Goal: Information Seeking & Learning: Find contact information

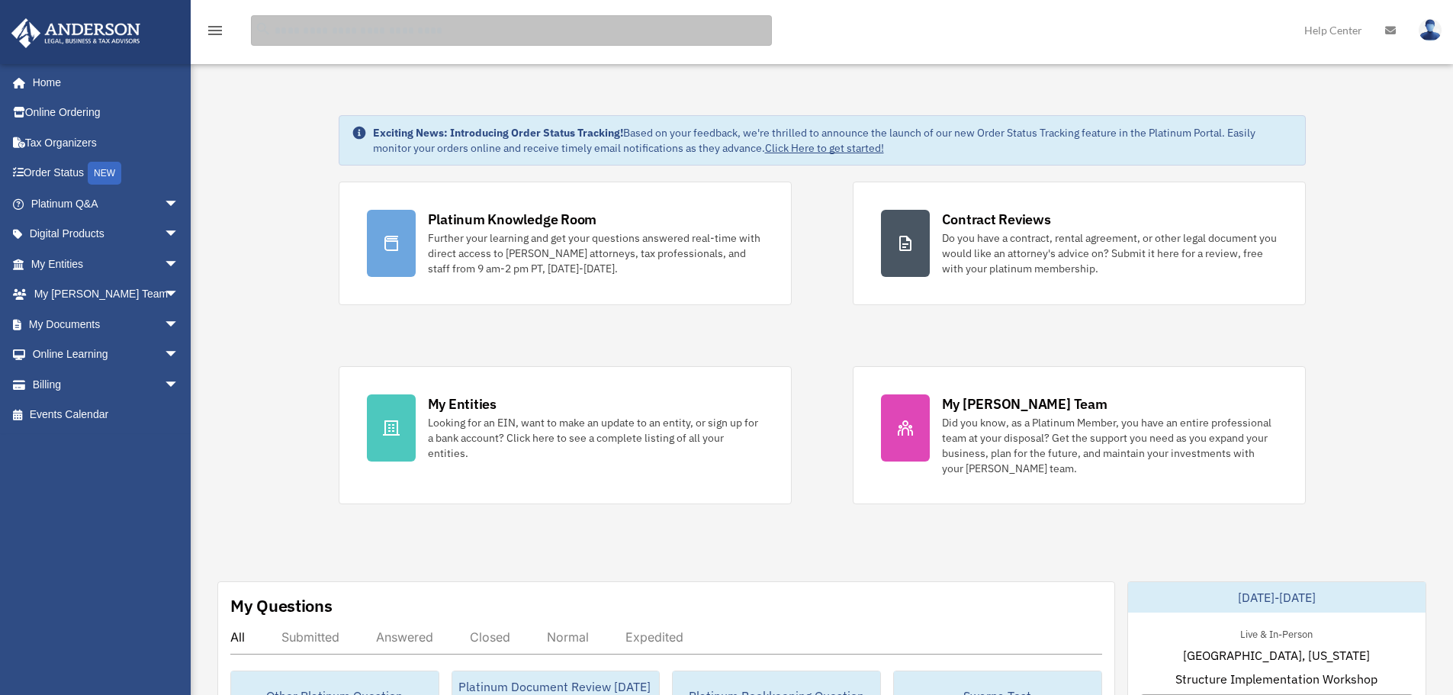
drag, startPoint x: 321, startPoint y: 27, endPoint x: 325, endPoint y: 35, distance: 8.5
click at [322, 32] on input "search" at bounding box center [511, 30] width 521 height 31
type input "******"
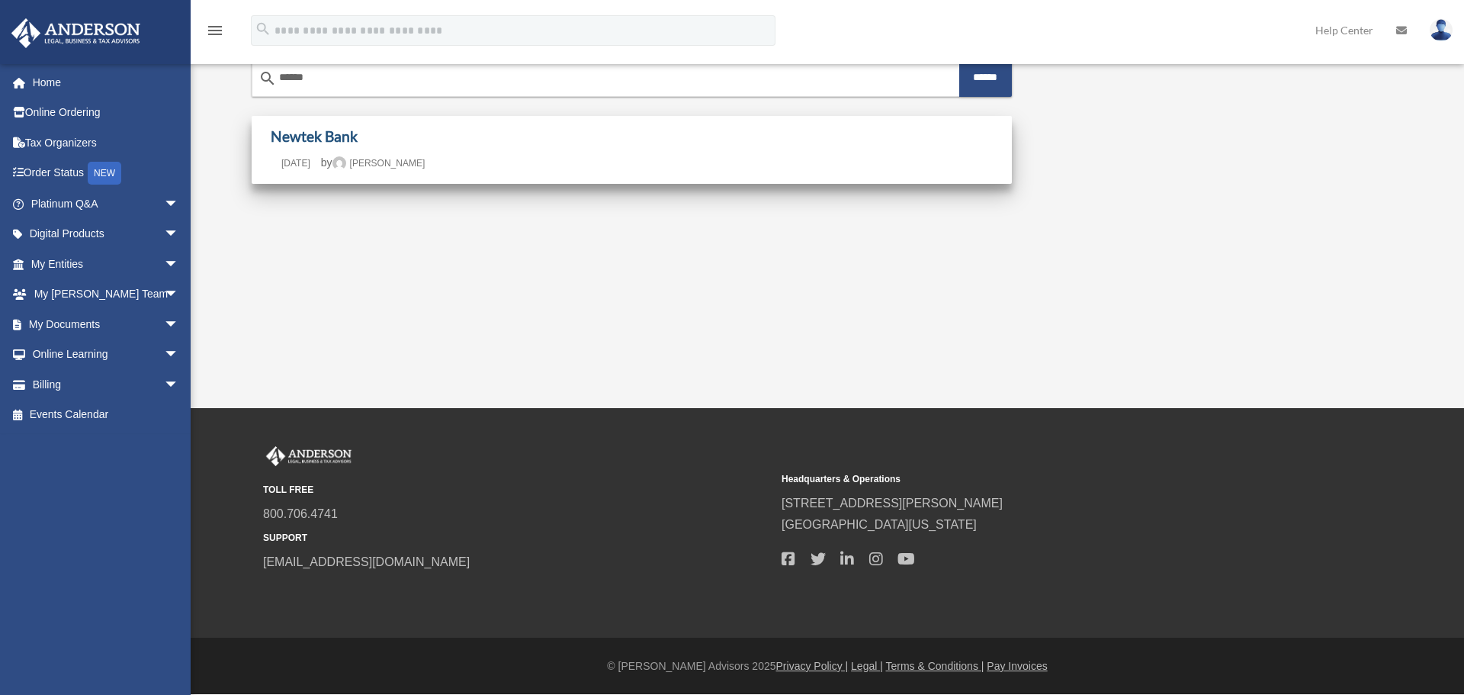
click at [305, 137] on link "Newtek Bank" at bounding box center [314, 136] width 87 height 18
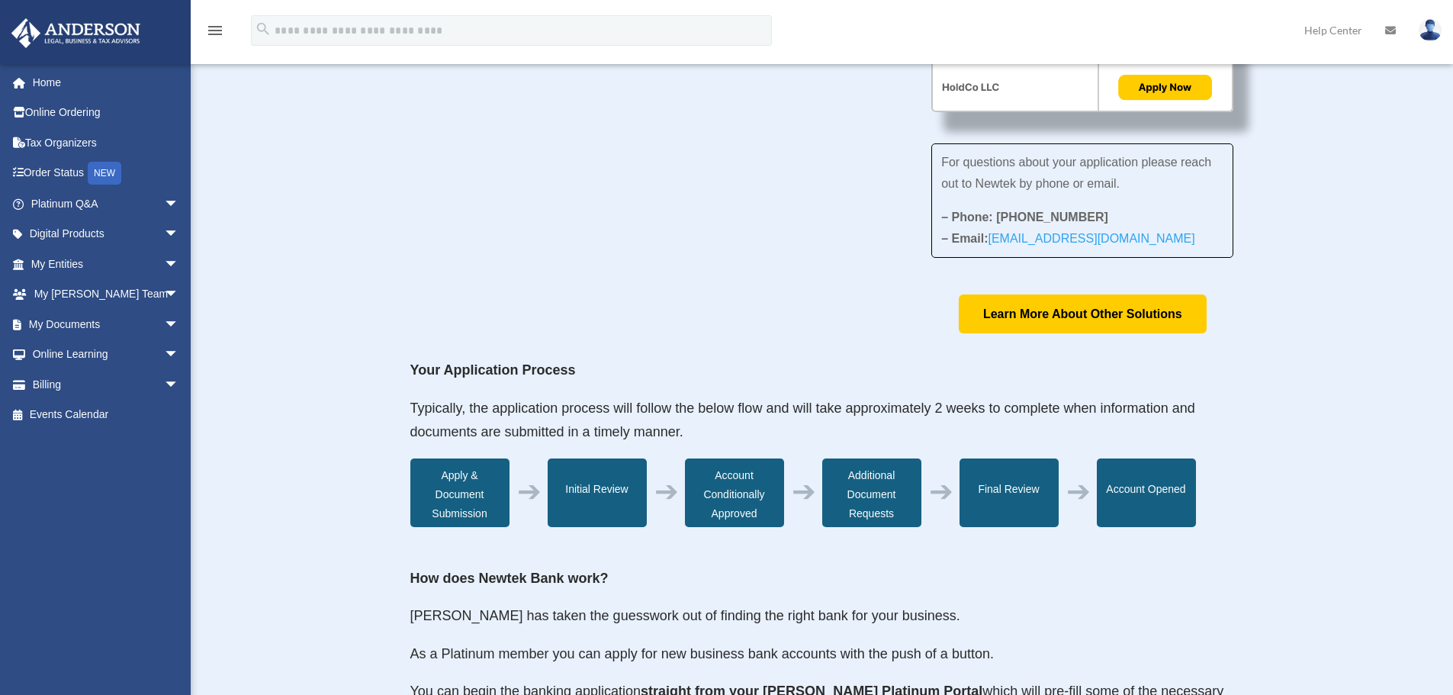
scroll to position [153, 0]
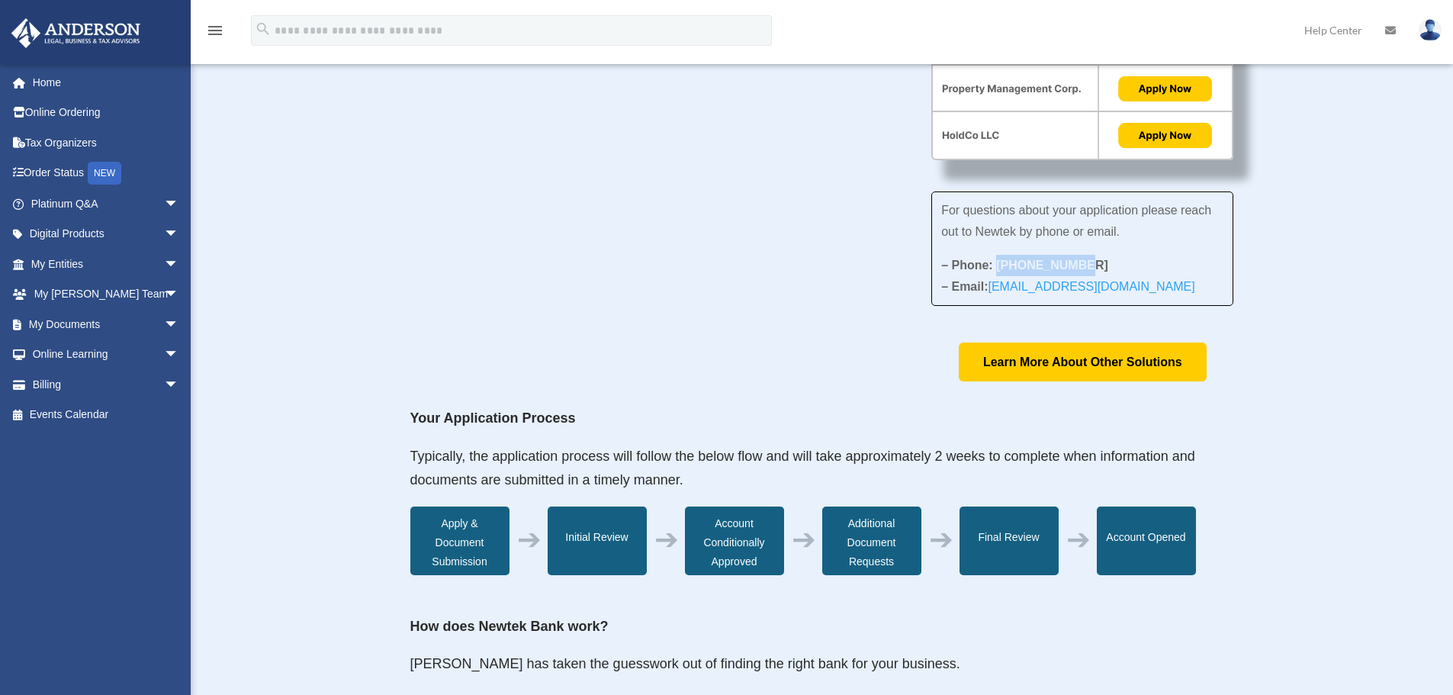
drag, startPoint x: 1091, startPoint y: 264, endPoint x: 1020, endPoint y: 261, distance: 71.8
click at [993, 259] on p "– Phone: 866-820-8891 – Email: BusinessSupport@newtekone.com" at bounding box center [1082, 276] width 282 height 43
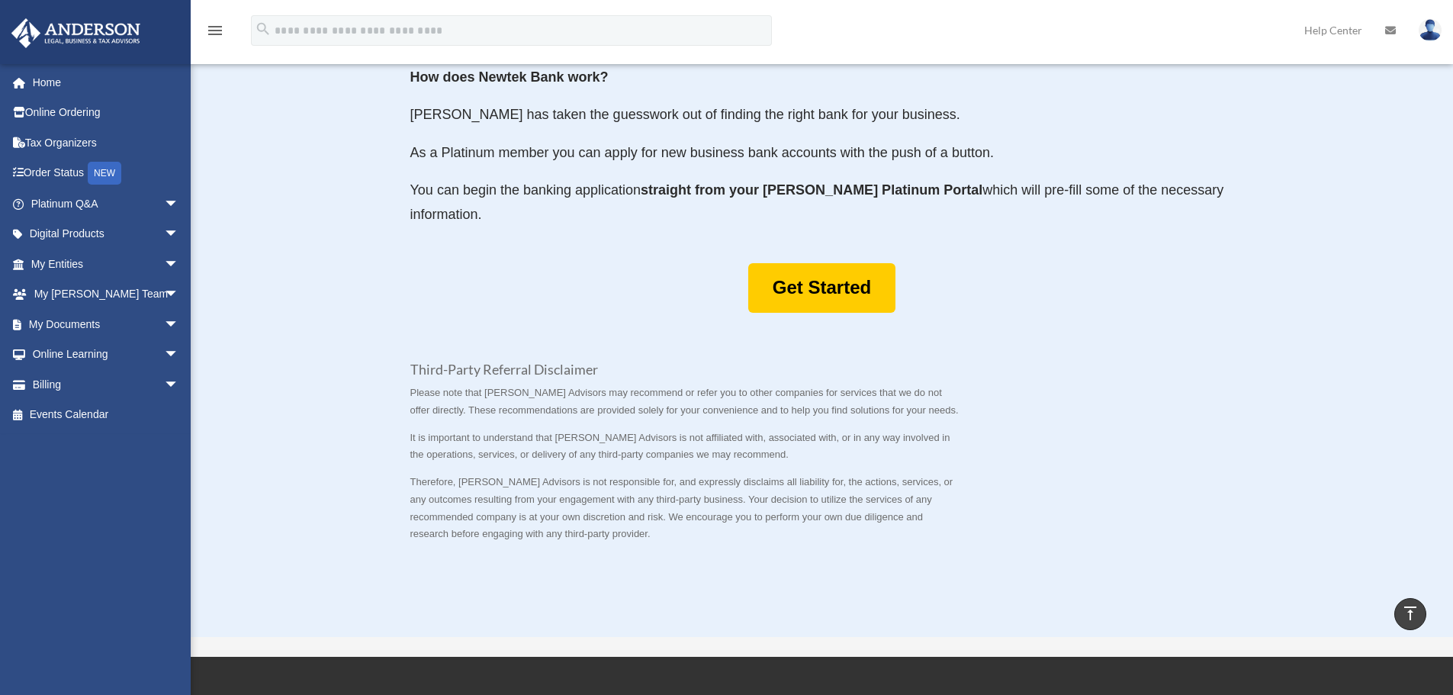
scroll to position [763, 0]
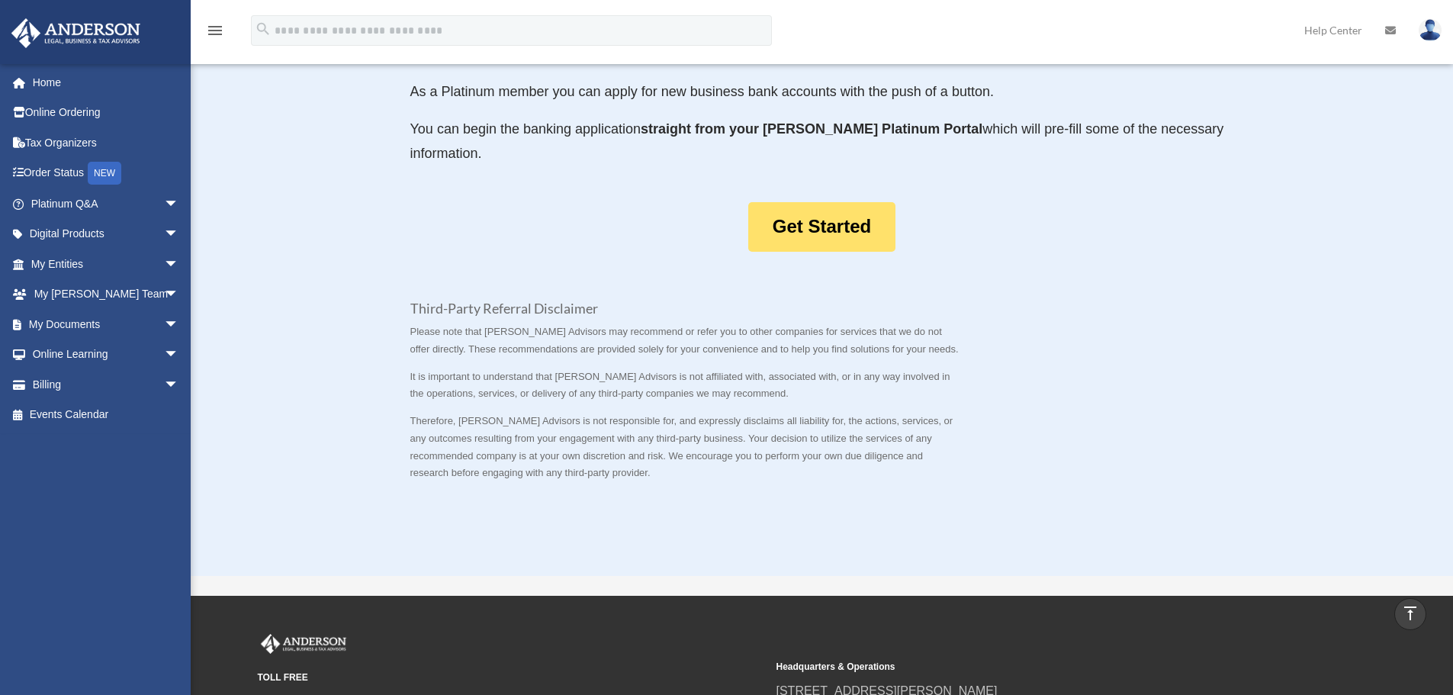
click at [825, 212] on link "Get Started" at bounding box center [821, 227] width 147 height 50
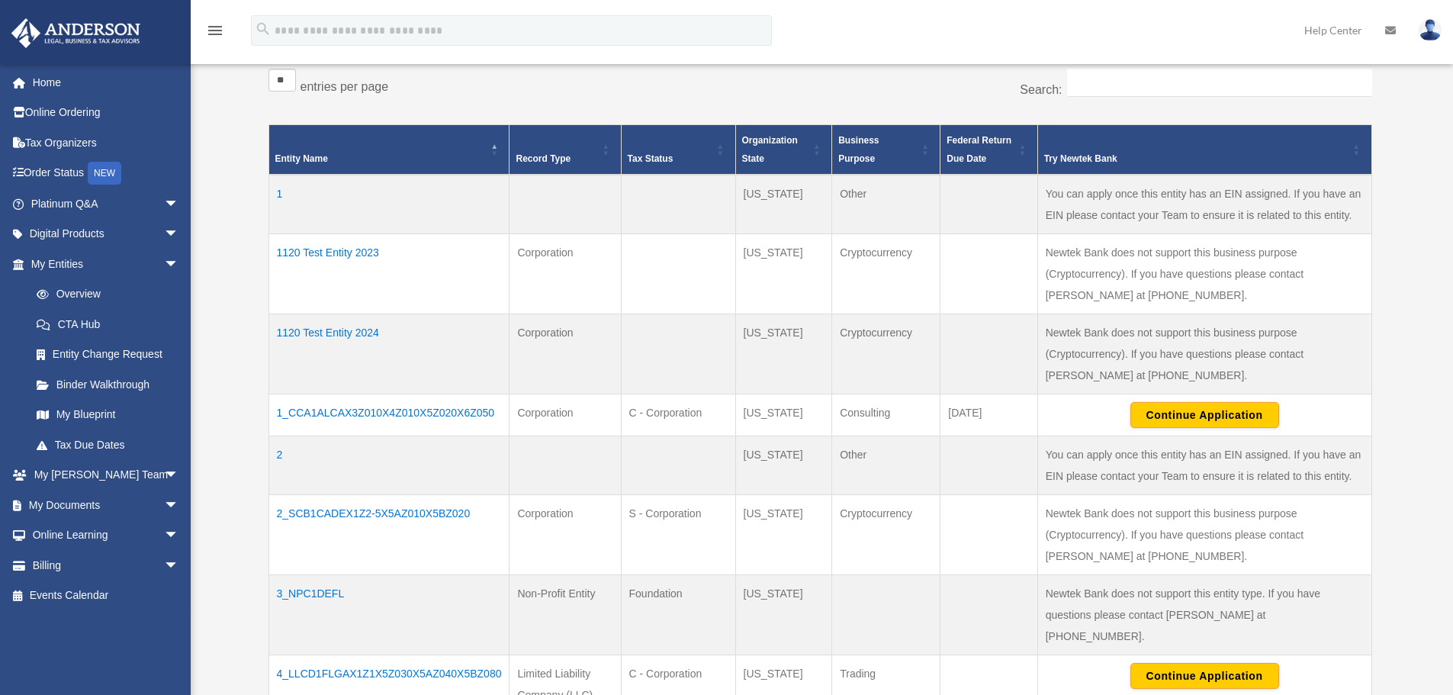
scroll to position [381, 0]
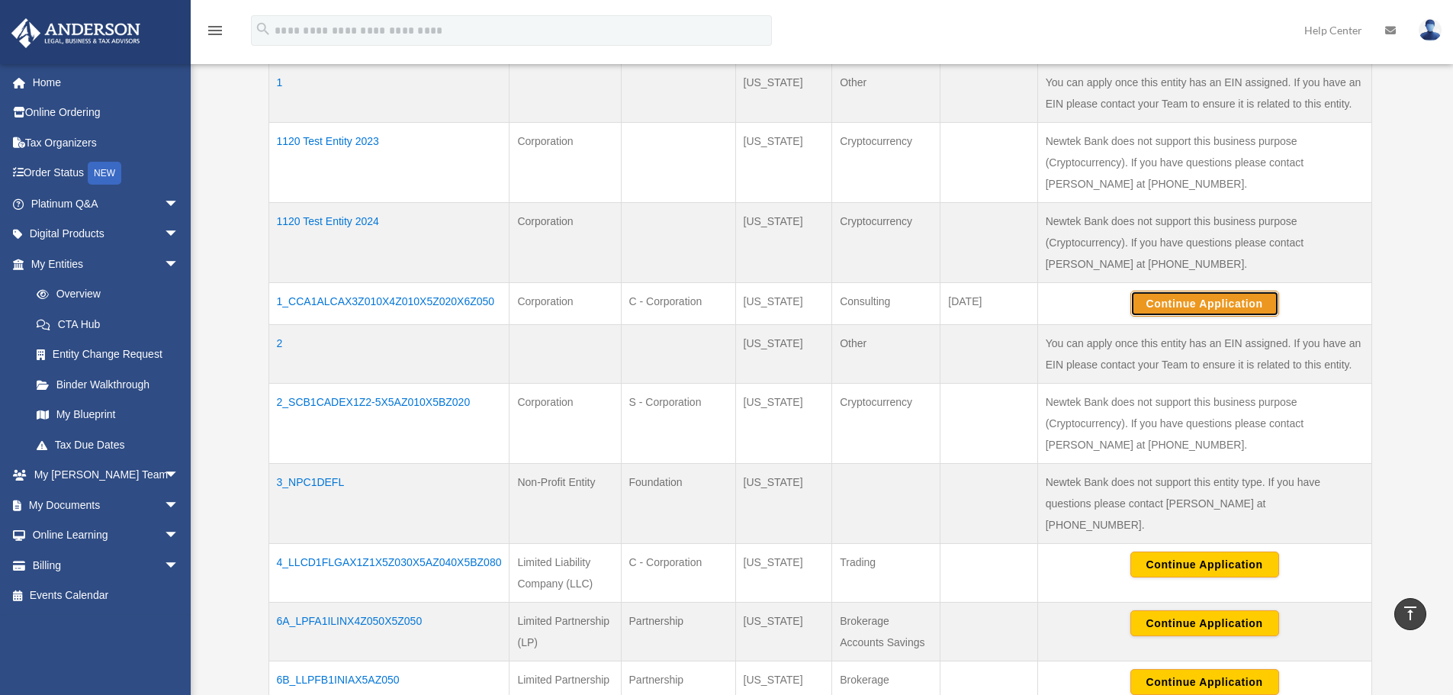
click at [1205, 297] on button "Continue Application" at bounding box center [1204, 304] width 149 height 26
click at [352, 297] on td "1_CCA1ALCAX3Z010X4Z010X5Z020X6Z050" at bounding box center [388, 304] width 241 height 42
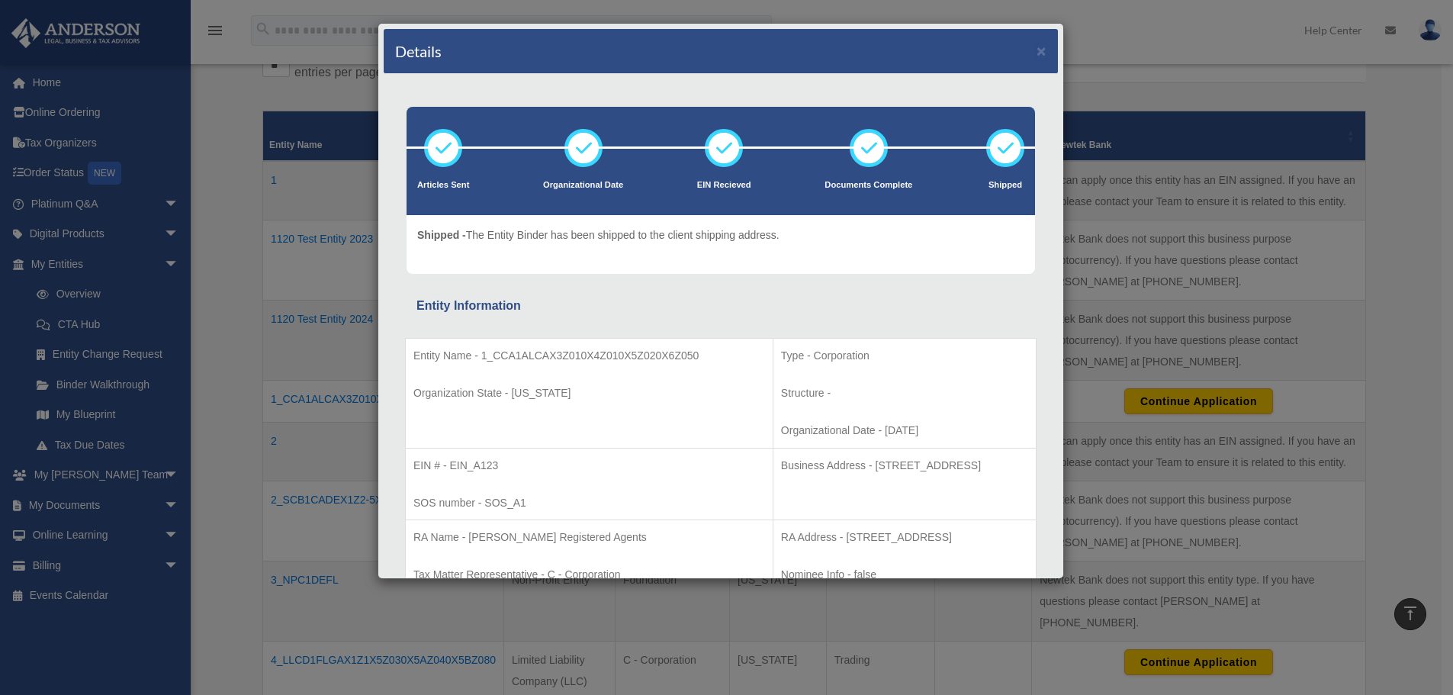
scroll to position [153, 0]
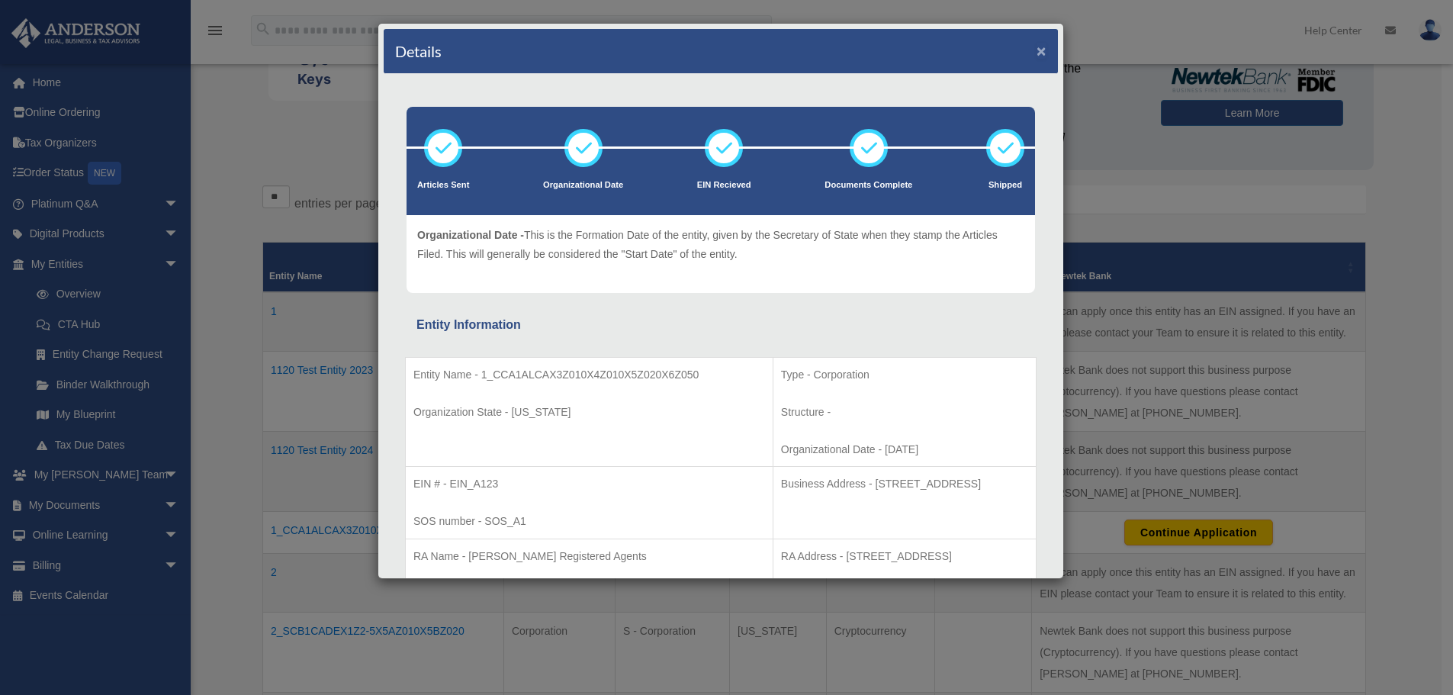
click at [1036, 50] on button "×" at bounding box center [1041, 51] width 10 height 16
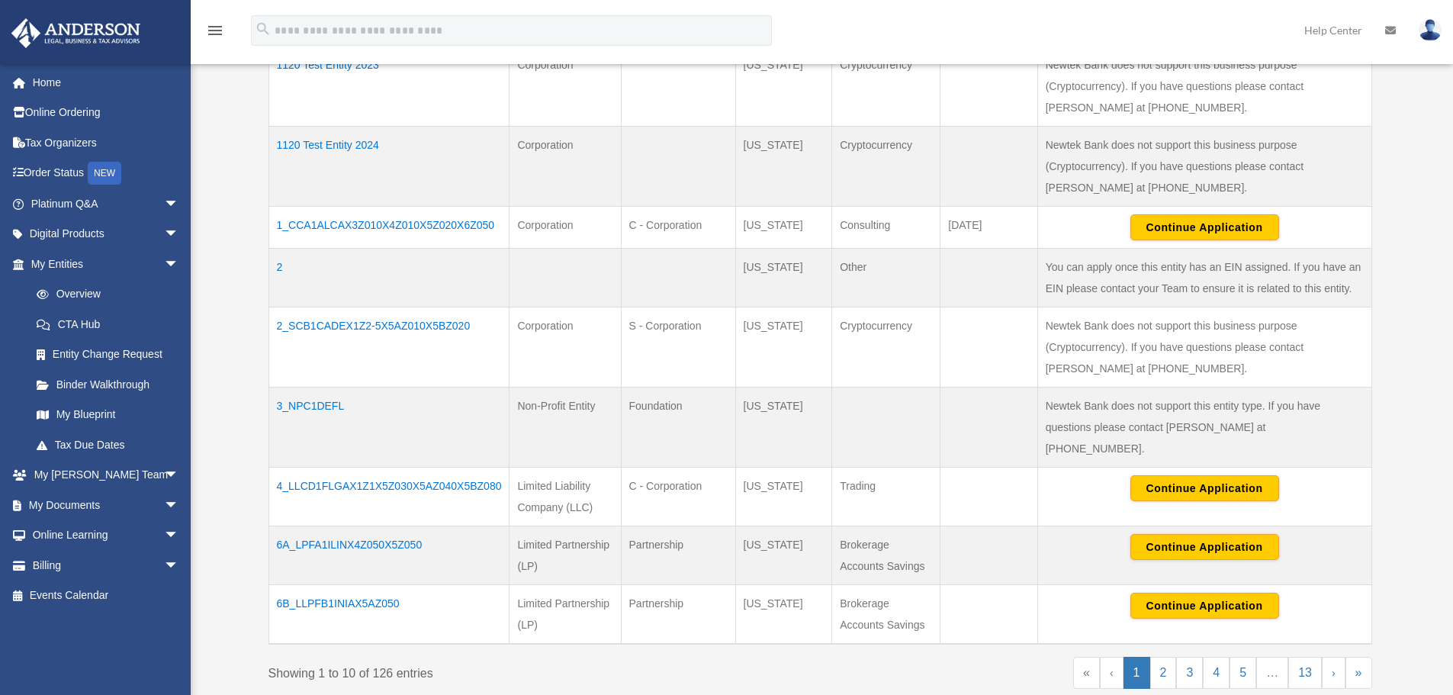
scroll to position [610, 0]
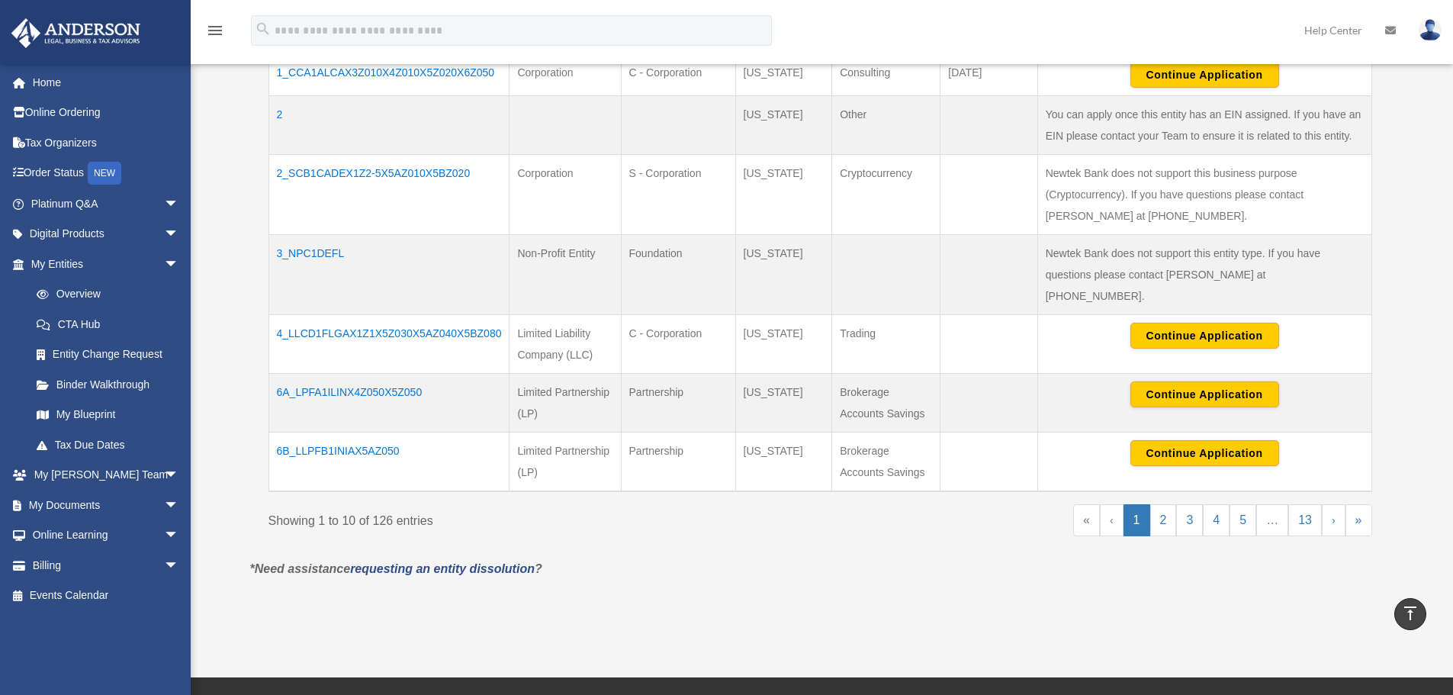
click at [359, 315] on td "4_LLCD1FLGAX1Z1X5Z030X5AZ040X5BZ080" at bounding box center [388, 344] width 241 height 59
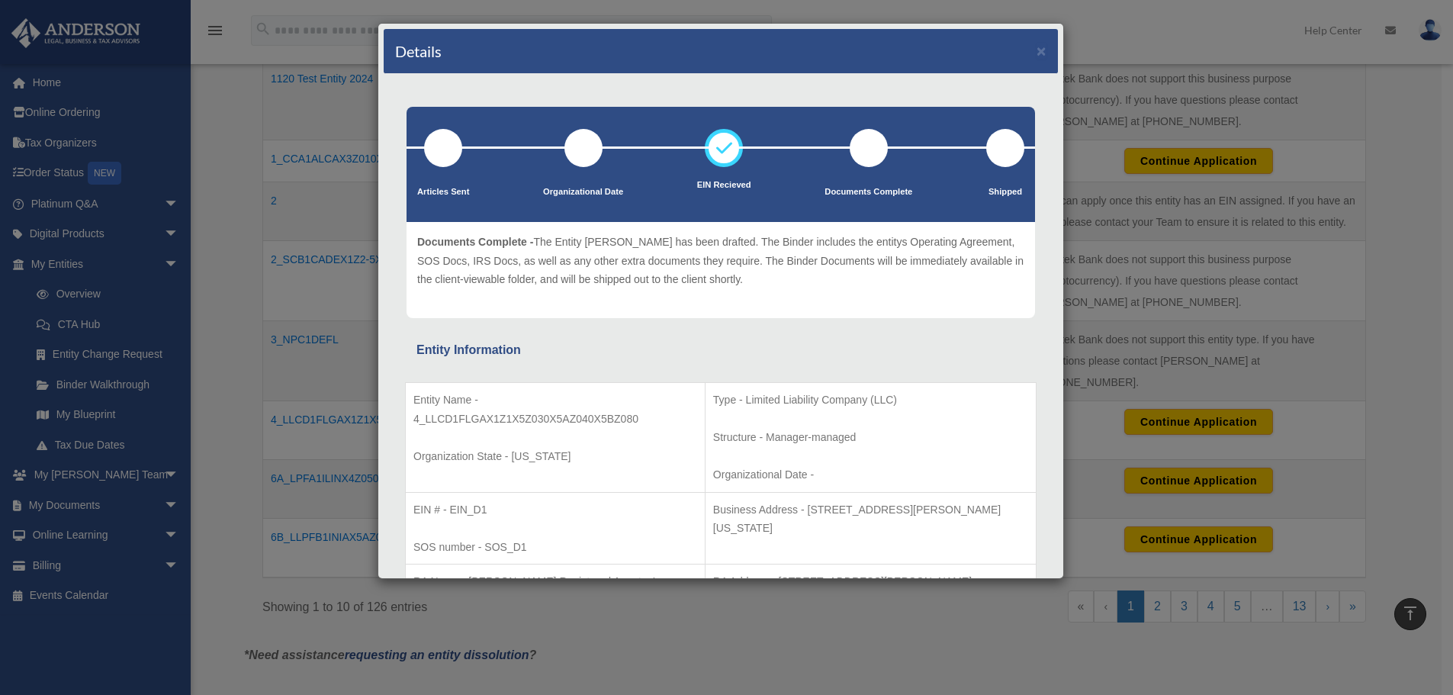
scroll to position [458, 0]
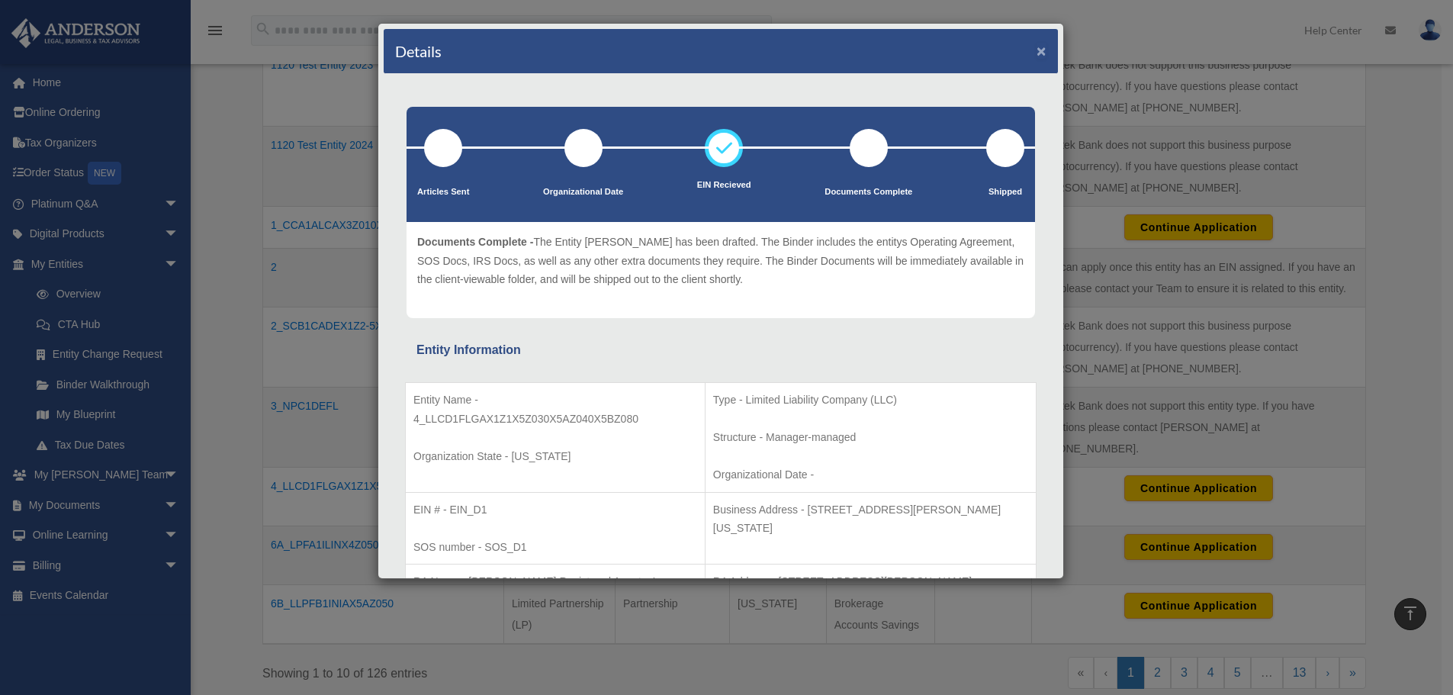
click at [1036, 47] on button "×" at bounding box center [1041, 51] width 10 height 16
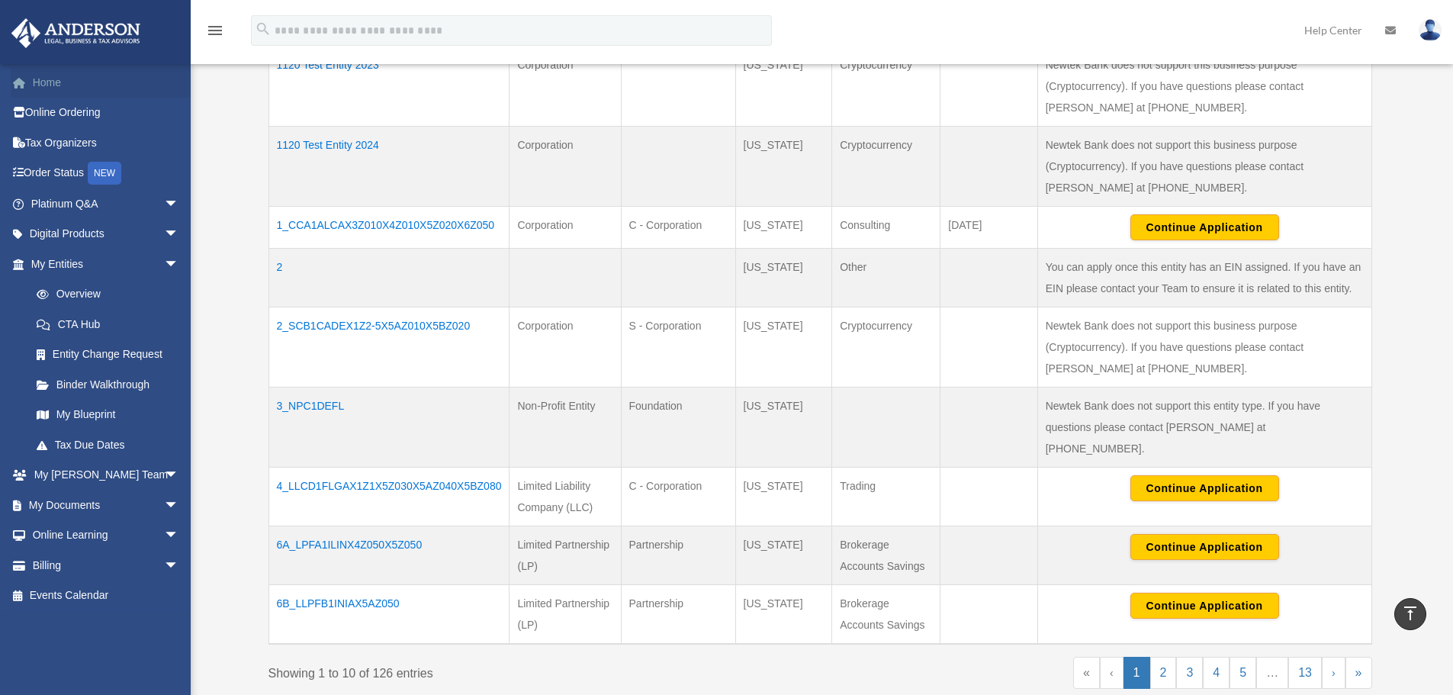
click at [48, 80] on link "Home" at bounding box center [106, 82] width 191 height 31
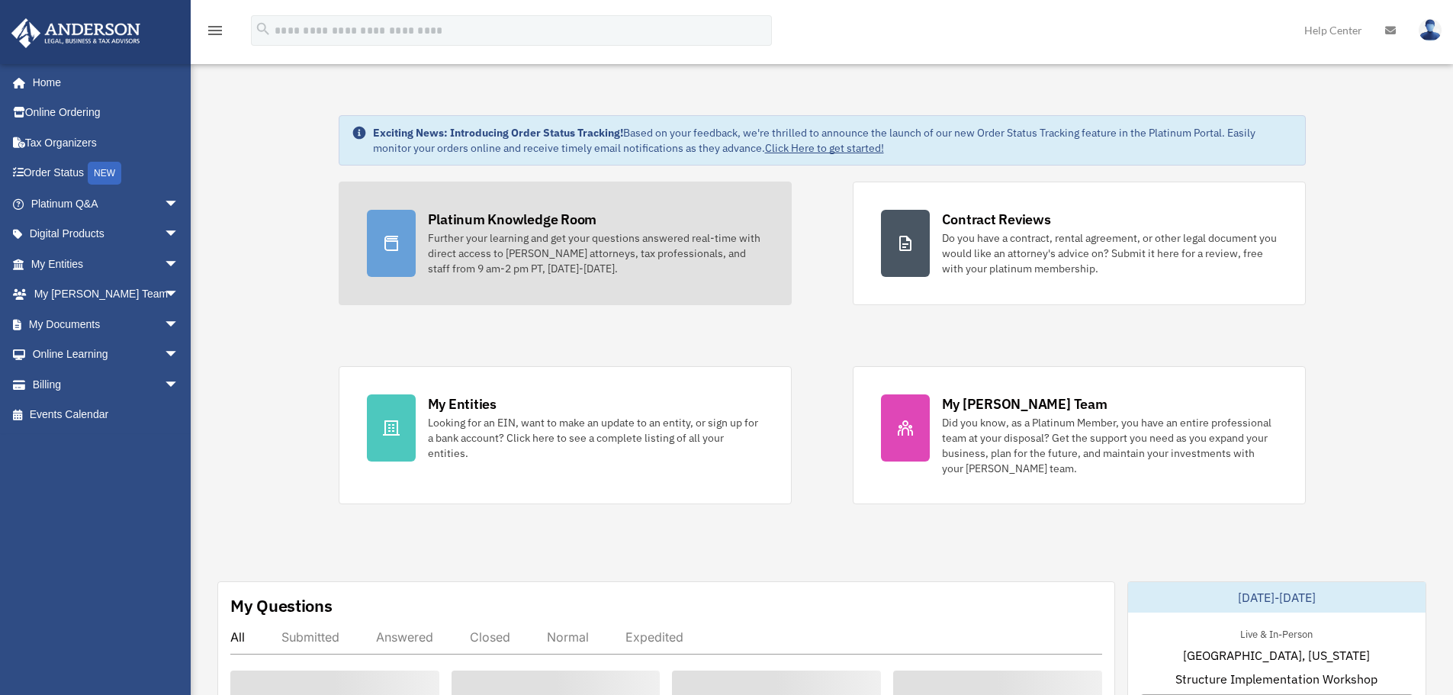
click at [548, 251] on div "Further your learning and get your questions answered real-time with direct acc…" at bounding box center [596, 253] width 336 height 46
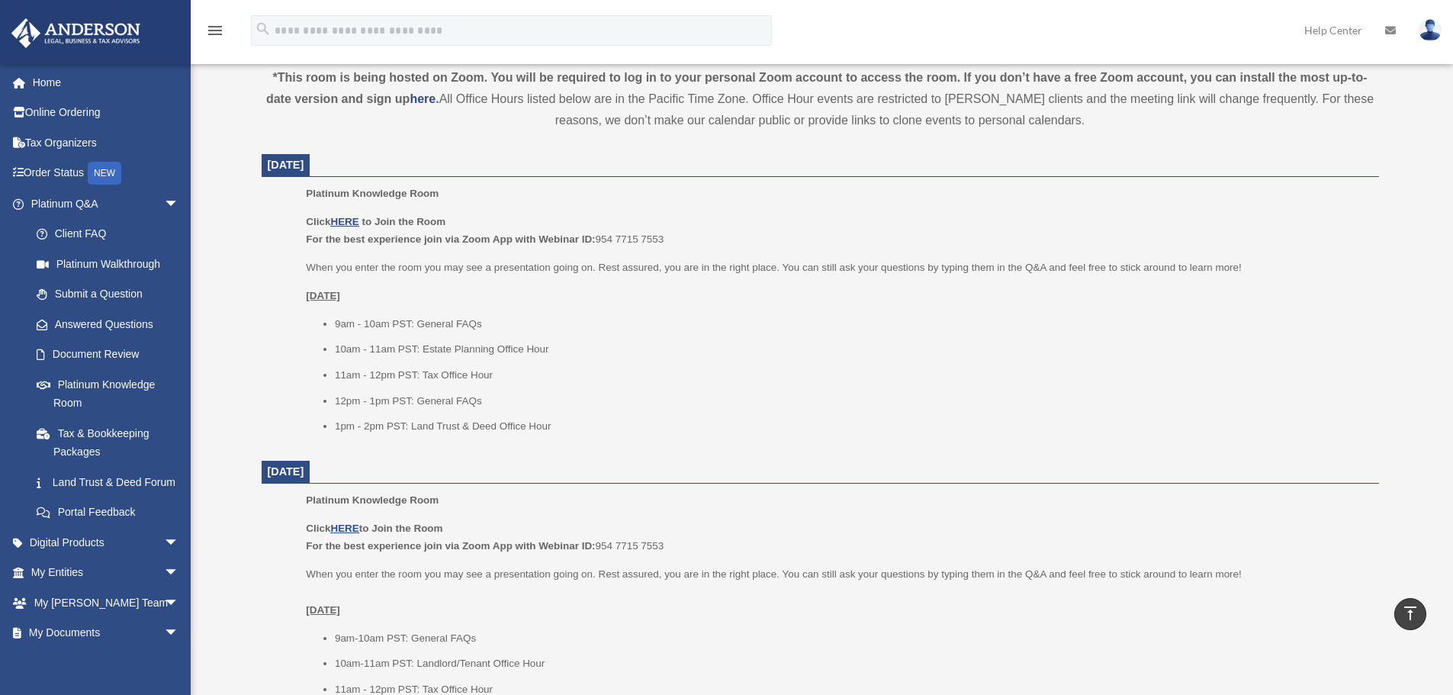
scroll to position [458, 0]
